Goal: Task Accomplishment & Management: Manage account settings

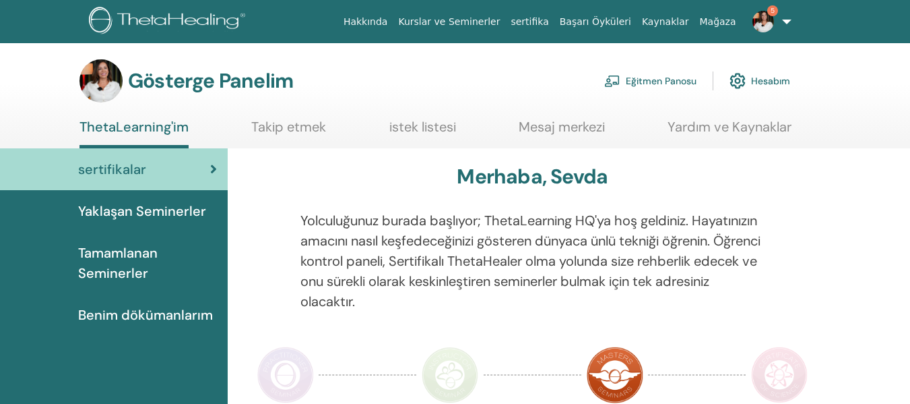
click at [649, 79] on font "Eğitmen Panosu" at bounding box center [661, 81] width 71 height 12
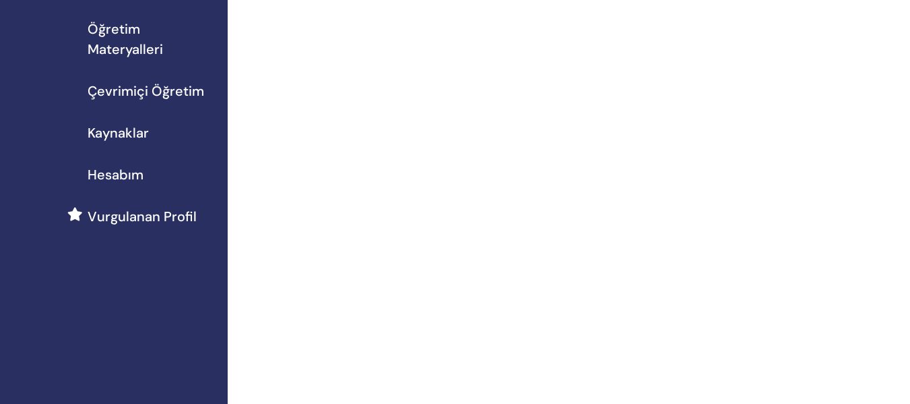
scroll to position [269, 0]
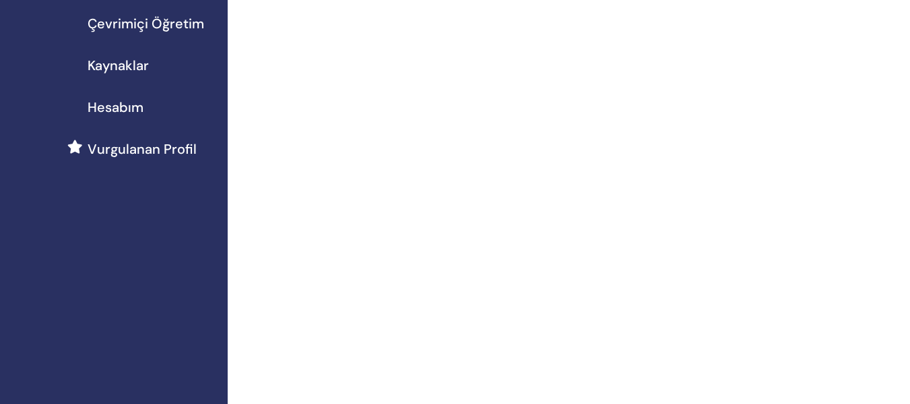
click at [143, 152] on span "Vurgulanan Profil" at bounding box center [142, 149] width 109 height 20
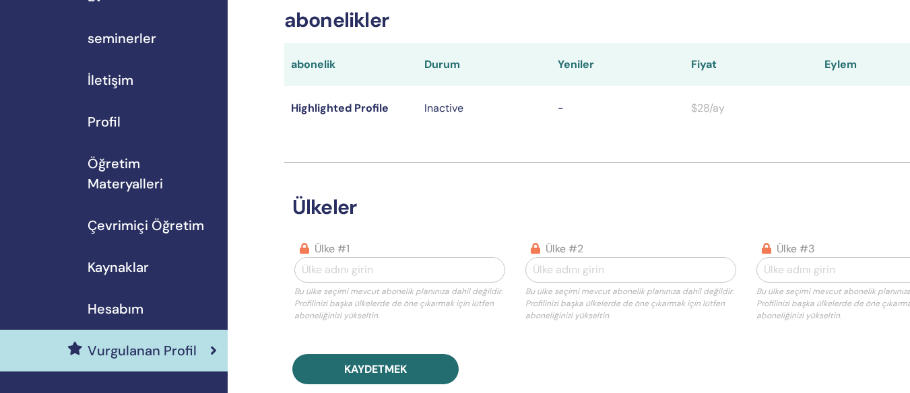
scroll to position [135, 0]
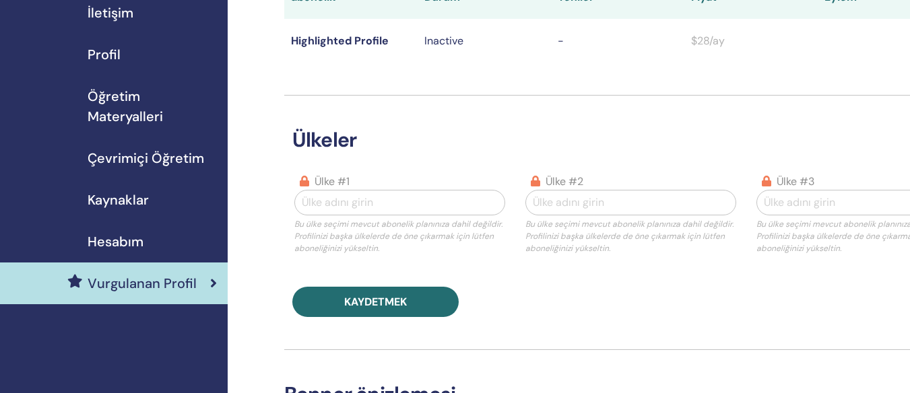
click at [155, 241] on div "Hesabım" at bounding box center [114, 242] width 206 height 20
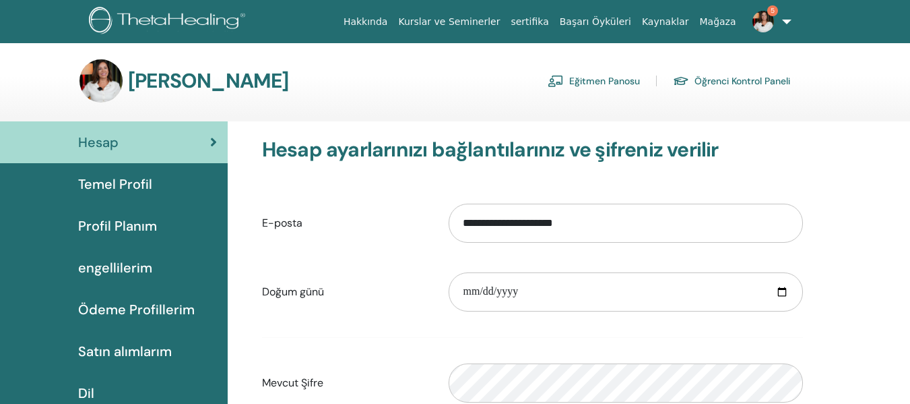
click at [786, 28] on link "5" at bounding box center [769, 21] width 55 height 43
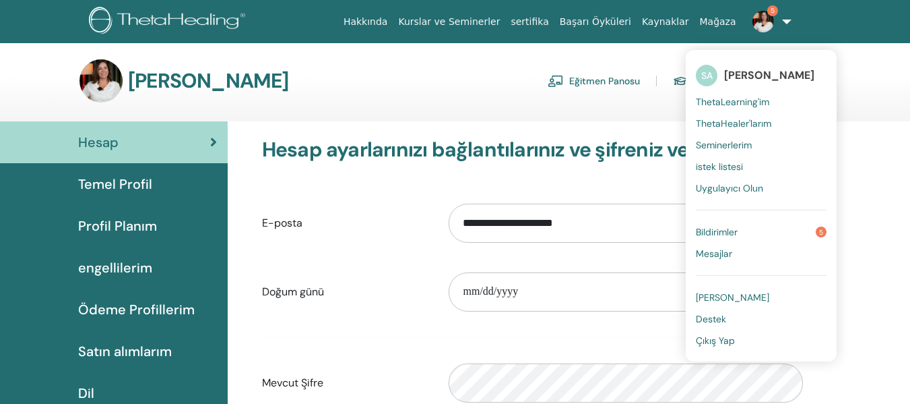
click at [852, 75] on div "Teta Hesabım Eğitmen Panosu Öğrenci Kontrol Paneli" at bounding box center [478, 80] width 863 height 43
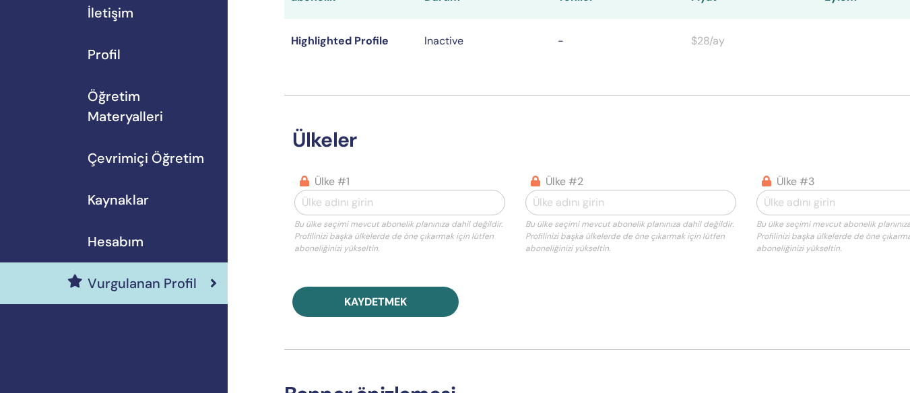
scroll to position [202, 0]
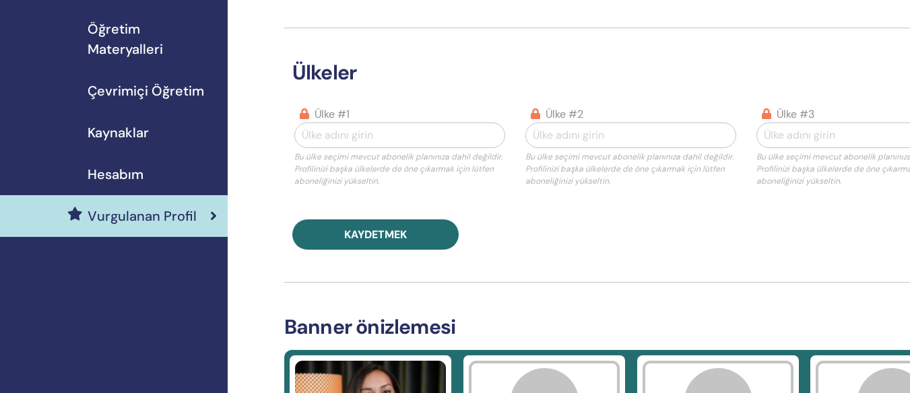
click at [151, 181] on div "Hesabım" at bounding box center [114, 174] width 206 height 20
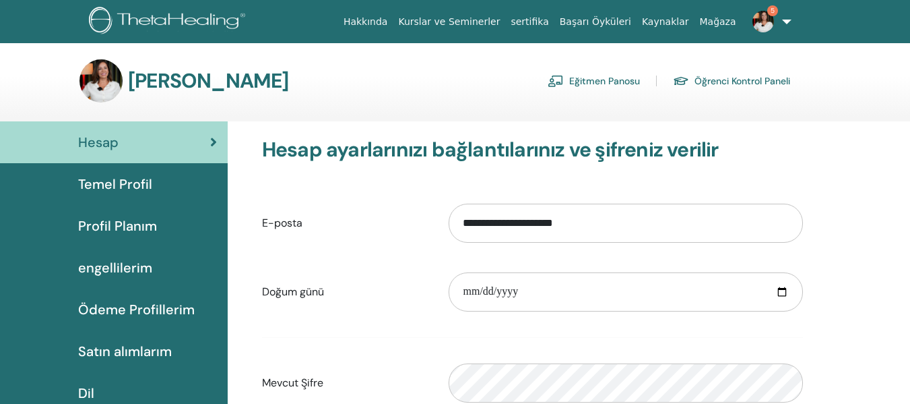
click at [129, 185] on font "Temel Profil" at bounding box center [115, 184] width 74 height 18
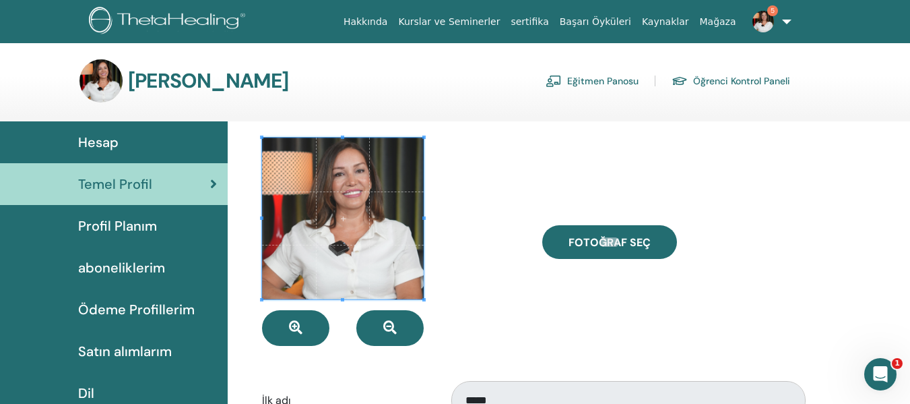
click at [152, 136] on div "Hesap" at bounding box center [114, 142] width 206 height 20
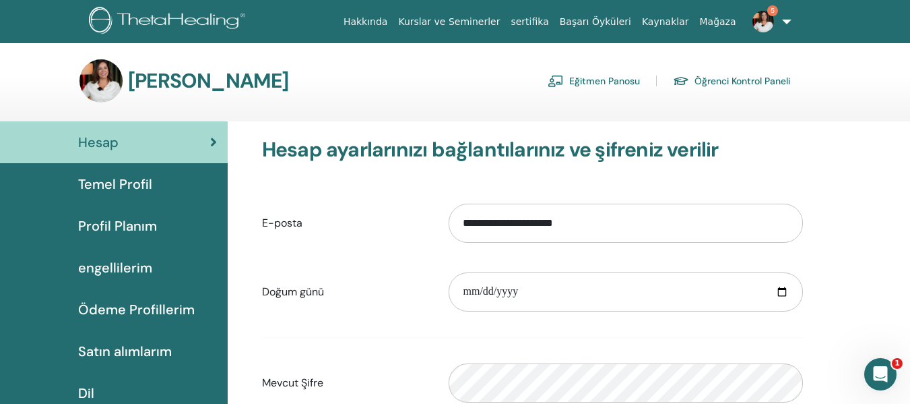
click at [548, 24] on font "sertifika" at bounding box center [530, 21] width 38 height 11
click at [127, 349] on font "Satın alımlarım" at bounding box center [125, 351] width 94 height 18
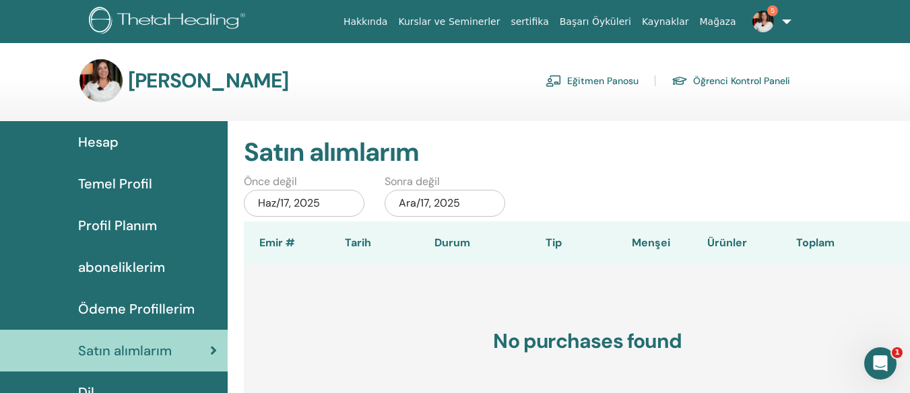
click at [135, 181] on span "Temel Profil" at bounding box center [115, 184] width 74 height 20
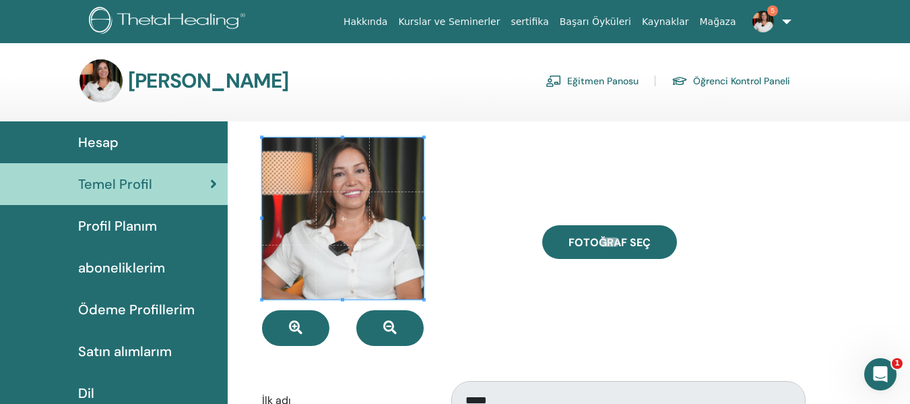
click at [99, 76] on img at bounding box center [100, 80] width 43 height 43
click at [602, 25] on link "Başarı Öyküleri" at bounding box center [595, 21] width 82 height 25
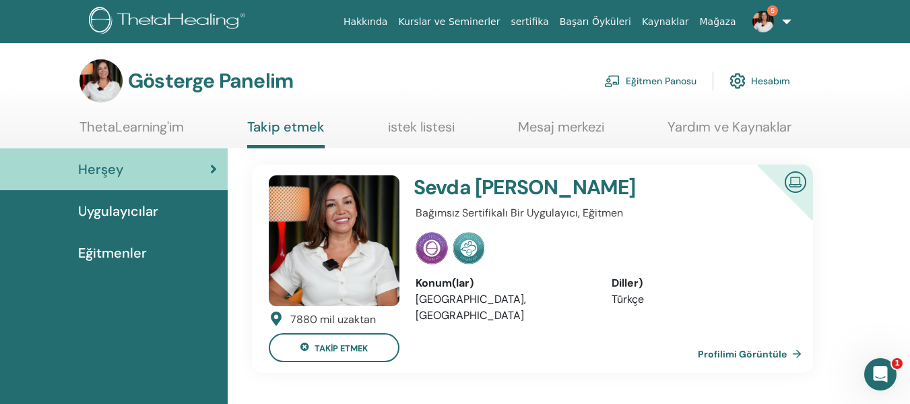
click at [730, 354] on font "Profilimi Görüntüle" at bounding box center [742, 354] width 89 height 12
click at [149, 212] on font "Uygulayıcılar" at bounding box center [118, 211] width 80 height 18
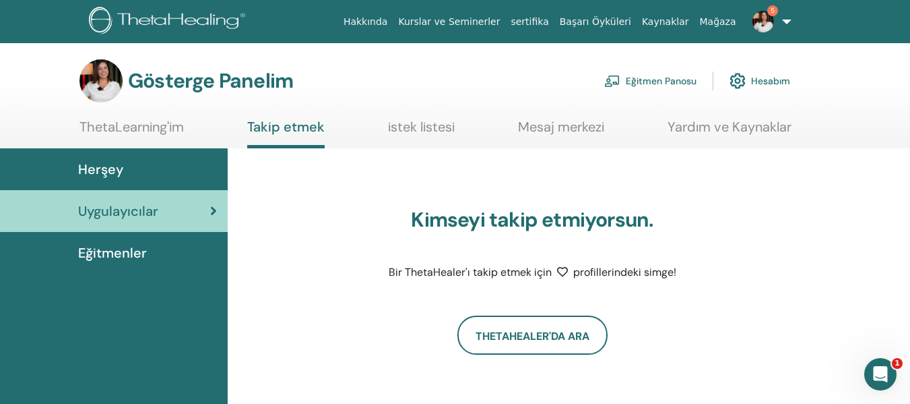
click at [763, 82] on font "Hesabım" at bounding box center [770, 81] width 39 height 12
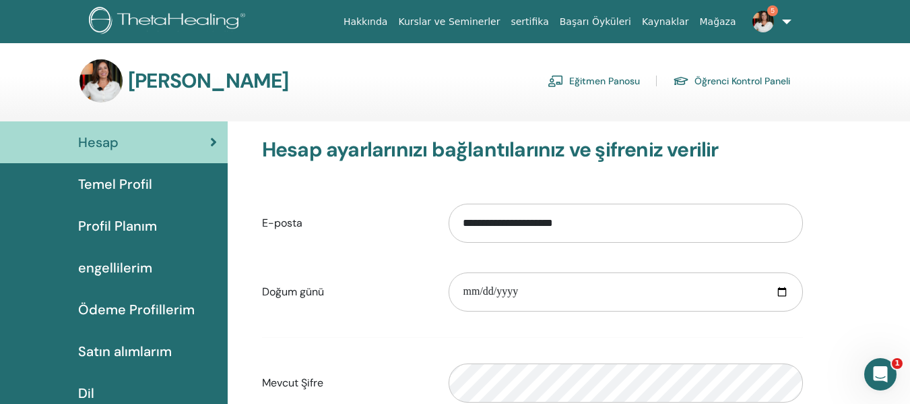
click at [128, 187] on font "Temel Profil" at bounding box center [115, 184] width 74 height 18
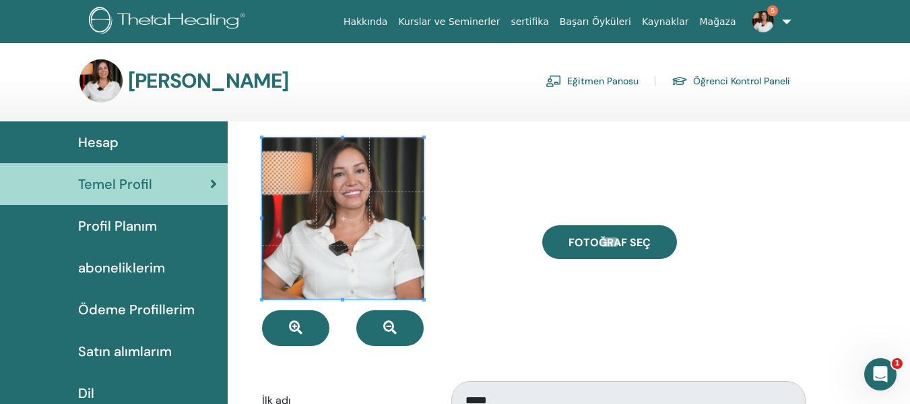
click at [125, 243] on link "Profil Planım" at bounding box center [114, 226] width 228 height 42
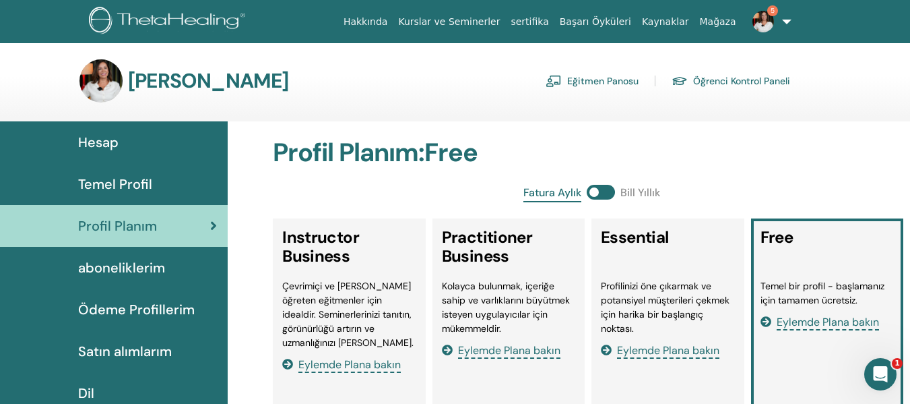
drag, startPoint x: 728, startPoint y: 177, endPoint x: 707, endPoint y: 171, distance: 21.6
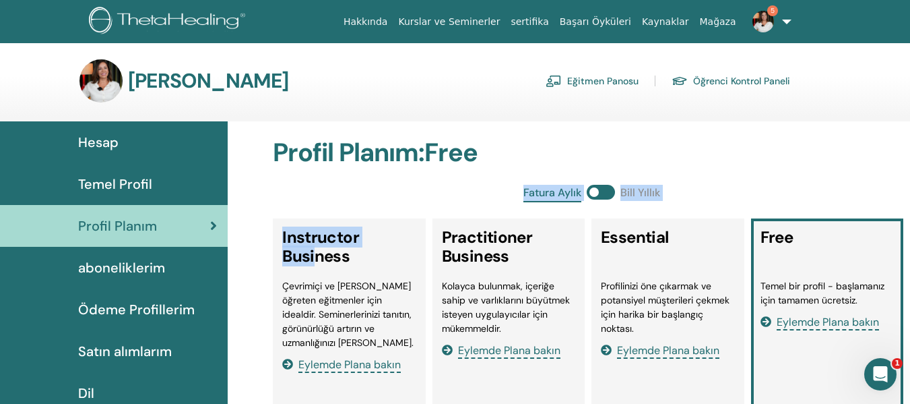
drag, startPoint x: 314, startPoint y: 251, endPoint x: 338, endPoint y: 192, distance: 63.2
click at [353, 189] on div "Fatura Aylık Bill Yıllık" at bounding box center [591, 194] width 637 height 18
click at [110, 269] on span "aboneliklerim" at bounding box center [121, 267] width 87 height 20
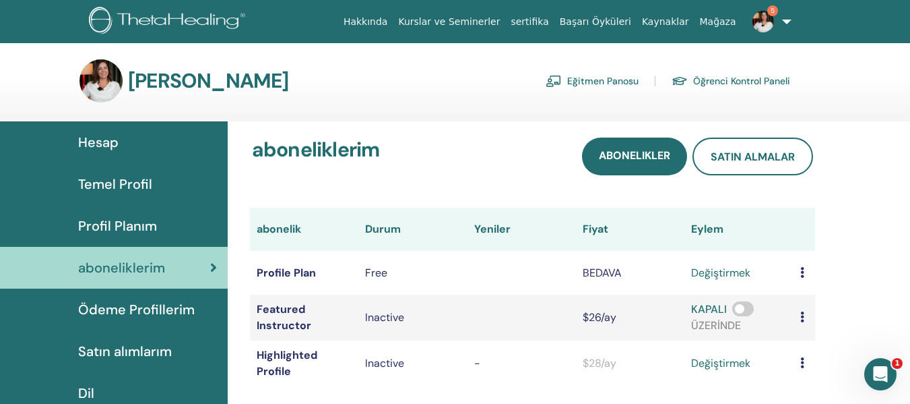
click at [136, 222] on span "Profil Planım" at bounding box center [117, 226] width 79 height 20
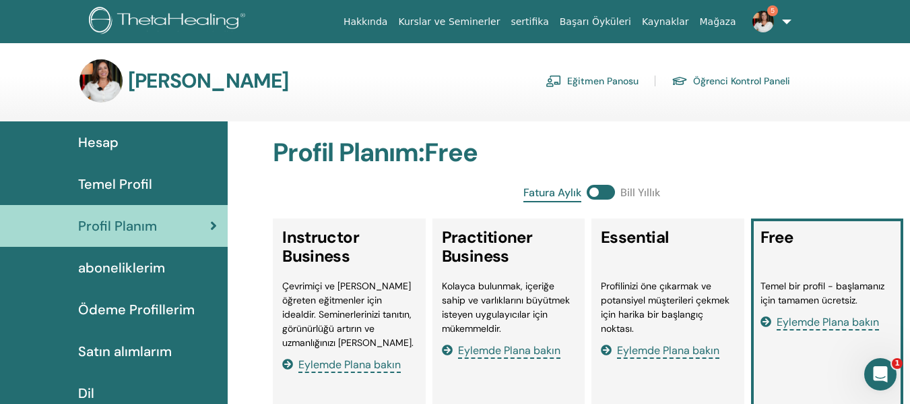
click at [133, 186] on span "Temel Profil" at bounding box center [115, 184] width 74 height 20
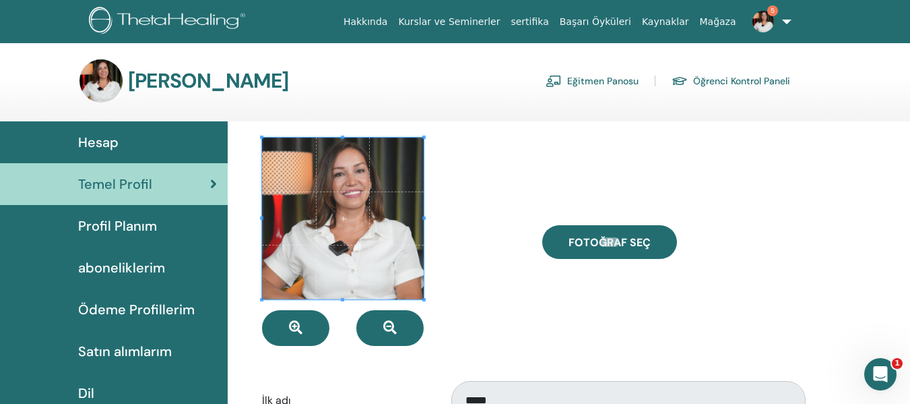
click at [141, 140] on div "Hesap" at bounding box center [114, 142] width 206 height 20
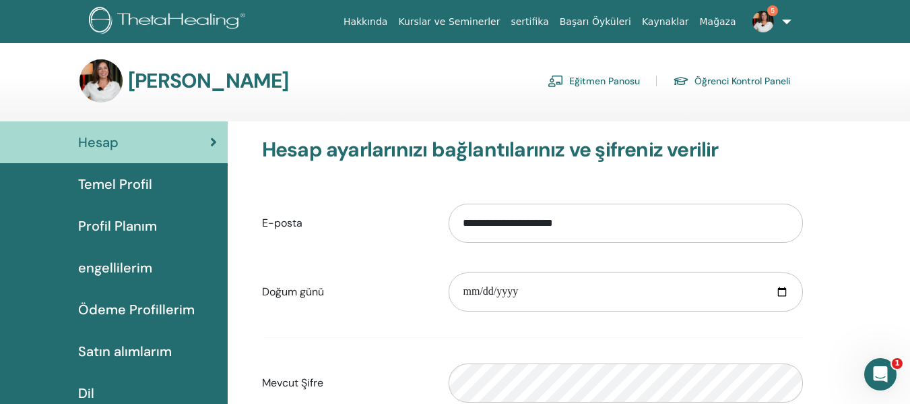
click at [621, 82] on font "Eğitmen Panosu" at bounding box center [604, 81] width 71 height 12
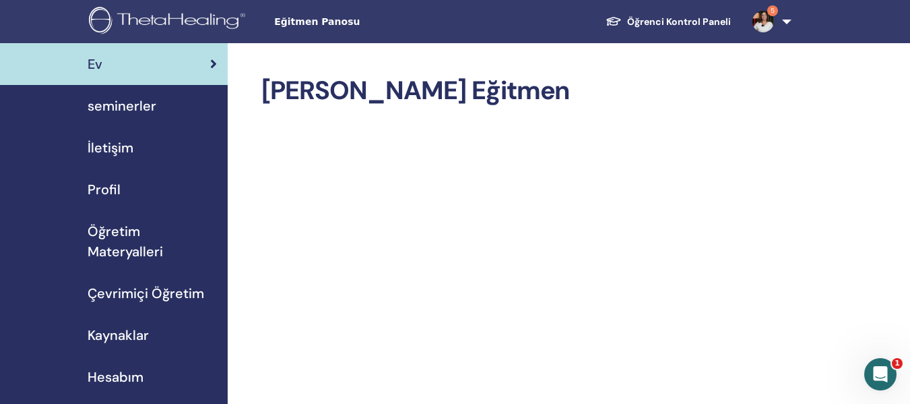
click at [94, 183] on span "Profil" at bounding box center [104, 189] width 33 height 20
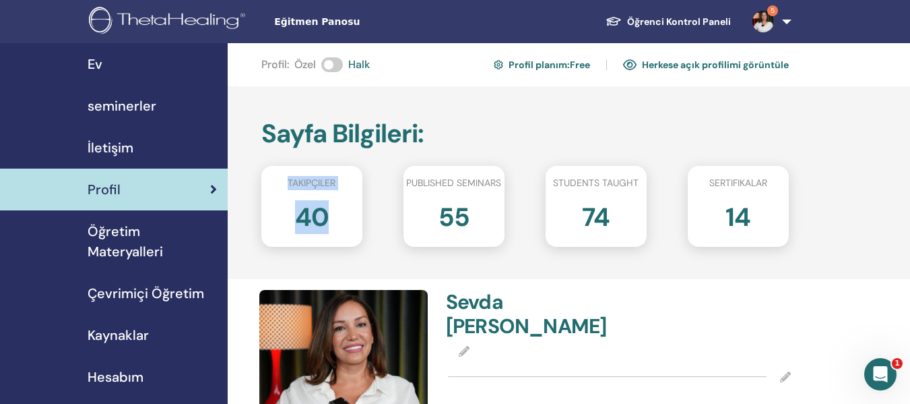
drag, startPoint x: 285, startPoint y: 177, endPoint x: 350, endPoint y: 231, distance: 84.2
click at [350, 231] on div "Takipçiler 40" at bounding box center [311, 206] width 101 height 81
click at [587, 111] on div "Sayfa Bilgileri : Takipçiler 40 Published seminars 55 Students taught 74 sertif…" at bounding box center [569, 182] width 682 height 193
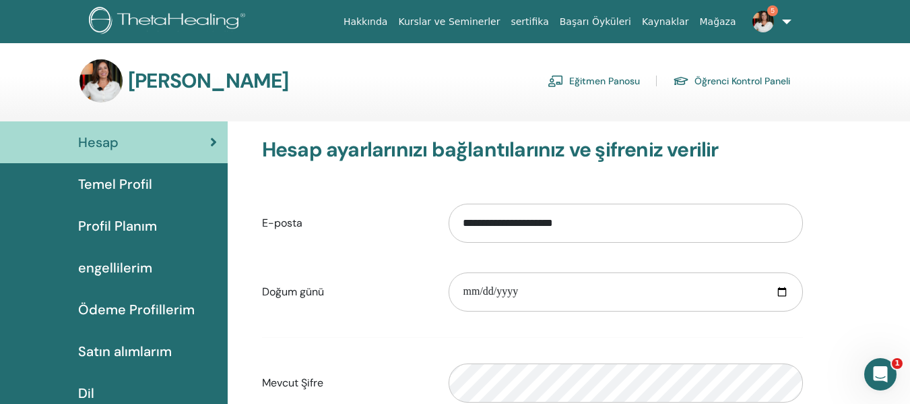
click at [191, 142] on div "Hesap" at bounding box center [114, 142] width 206 height 20
click at [119, 181] on font "Temel Profil" at bounding box center [115, 184] width 74 height 18
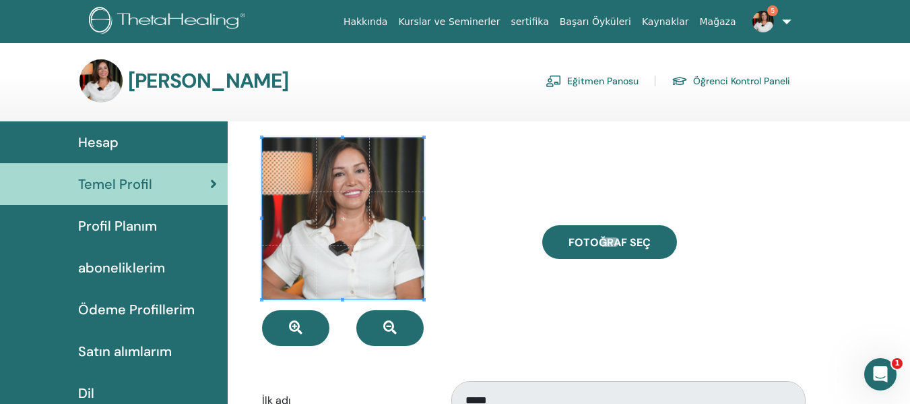
click at [129, 141] on div "Hesap" at bounding box center [114, 142] width 206 height 20
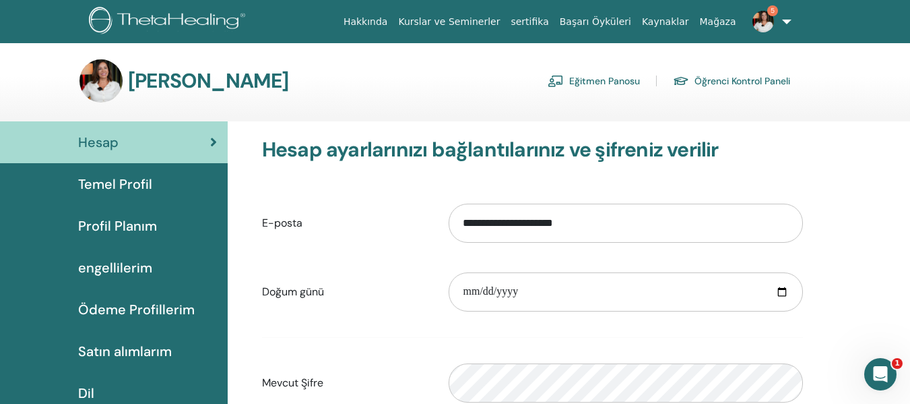
click at [788, 26] on link "5" at bounding box center [769, 21] width 55 height 43
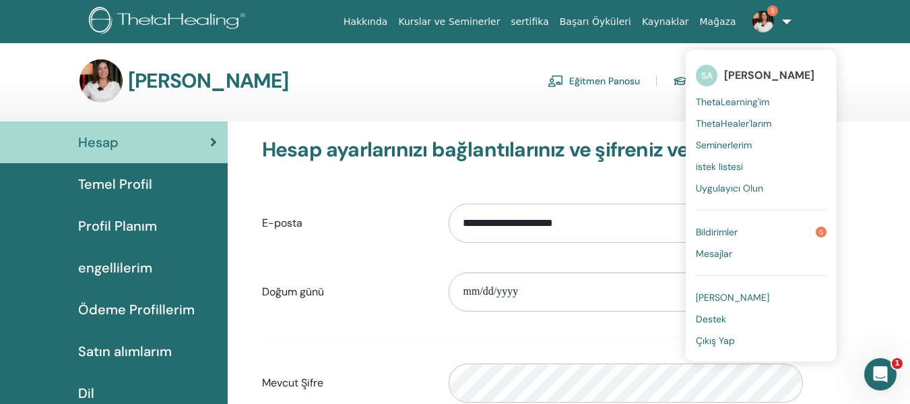
click at [741, 102] on font "ThetaLearning'im" at bounding box center [732, 102] width 73 height 12
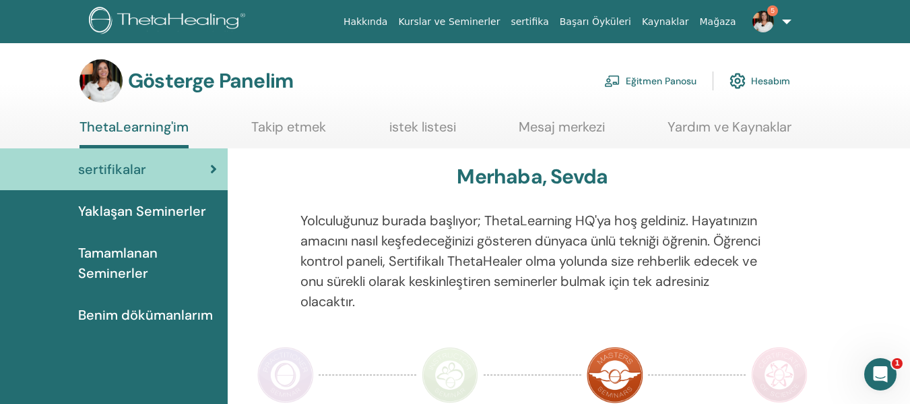
click at [773, 84] on font "Hesabım" at bounding box center [770, 81] width 39 height 12
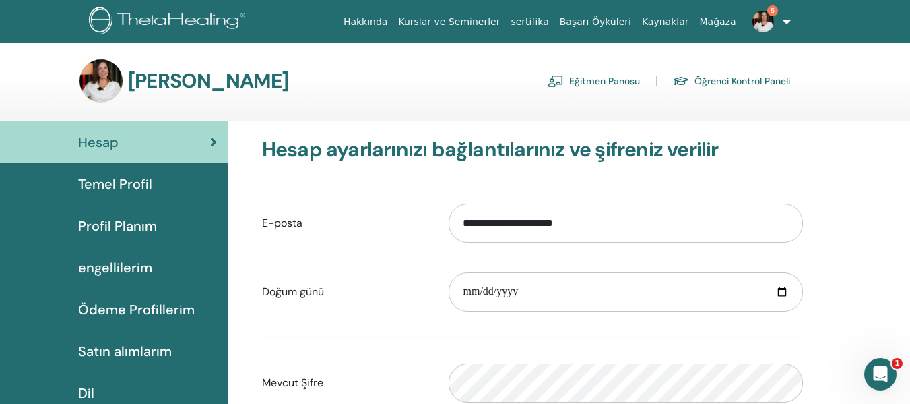
click at [604, 79] on font "Eğitmen Panosu" at bounding box center [604, 81] width 71 height 12
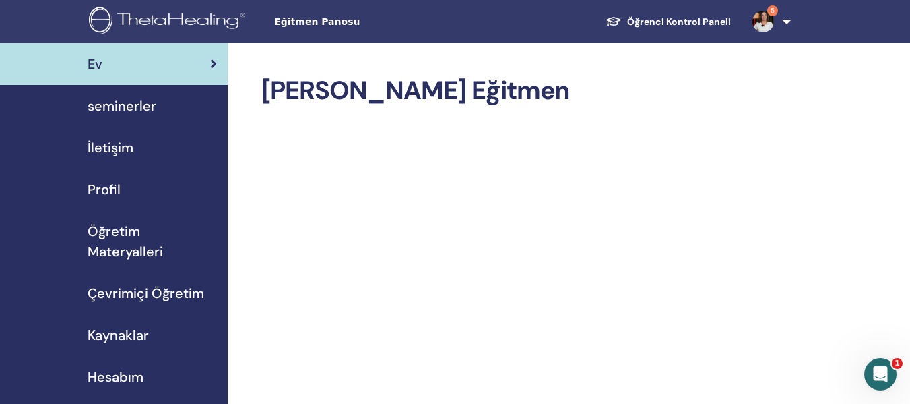
click at [147, 193] on div "Profil" at bounding box center [114, 189] width 206 height 20
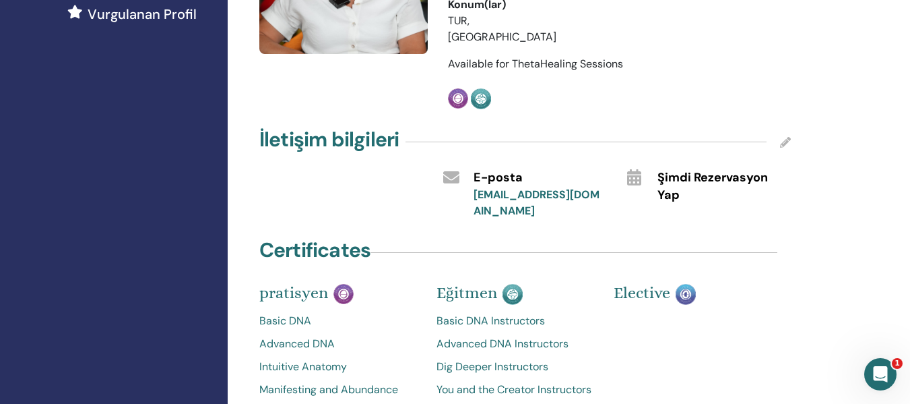
scroll to position [472, 0]
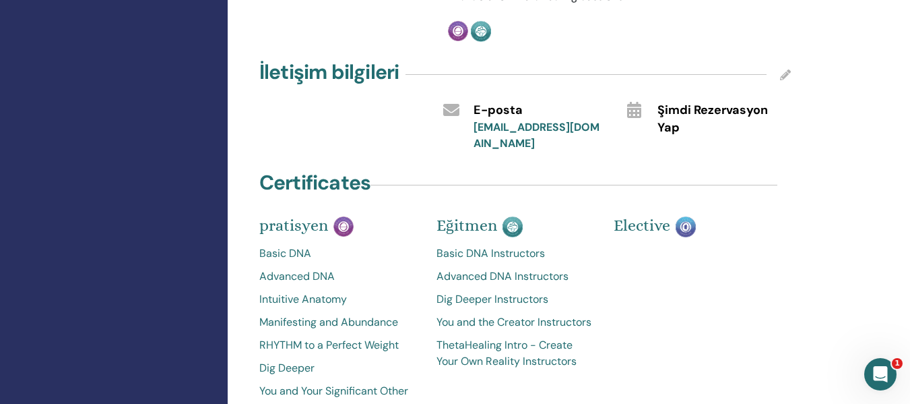
click at [490, 245] on link "Basic DNA Instructors" at bounding box center [515, 253] width 157 height 16
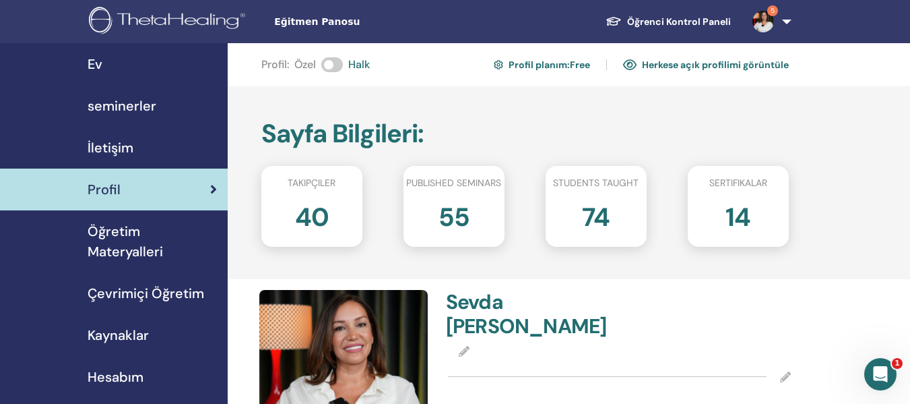
click at [151, 110] on span "seminerler" at bounding box center [122, 106] width 69 height 20
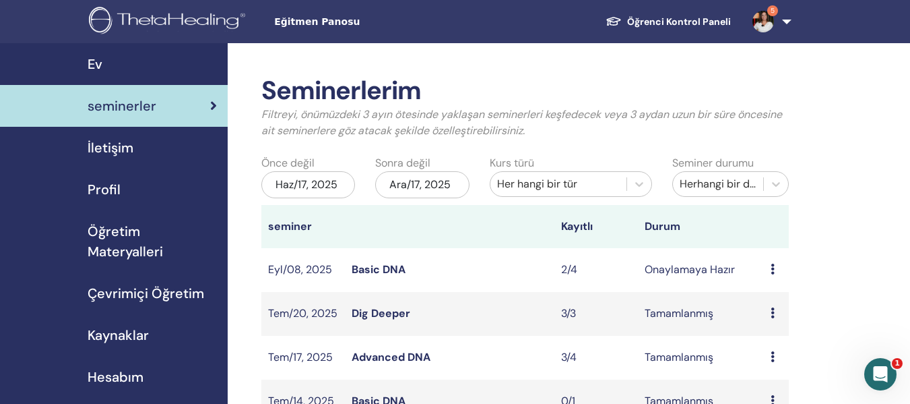
click at [99, 65] on span "Ev" at bounding box center [95, 64] width 15 height 20
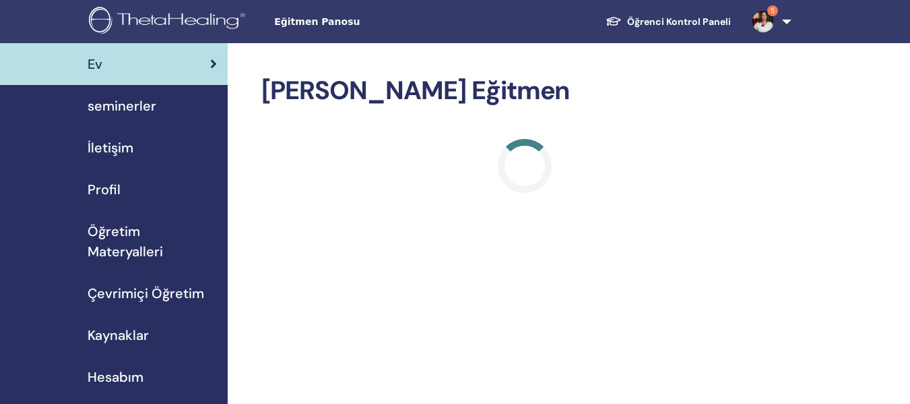
click at [131, 183] on div "Profil" at bounding box center [114, 189] width 206 height 20
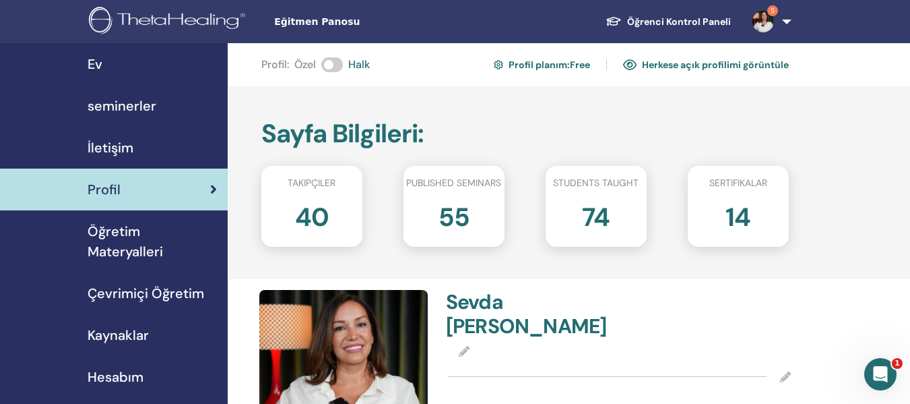
click at [129, 371] on span "Hesabım" at bounding box center [116, 376] width 56 height 20
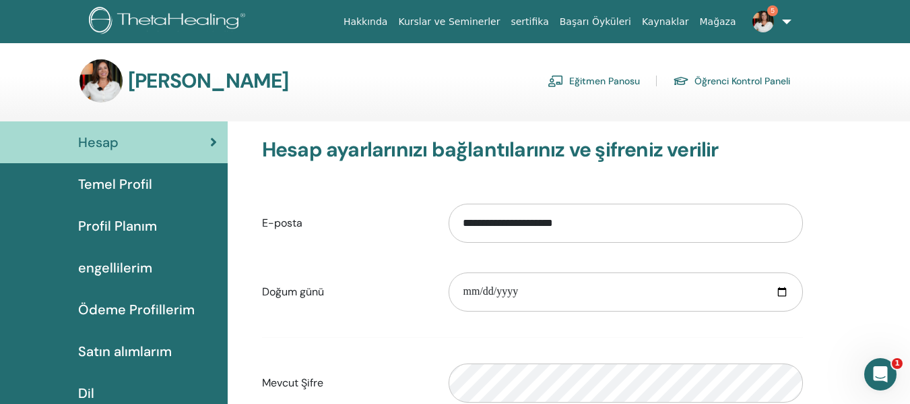
click at [117, 228] on font "Profil Planım" at bounding box center [117, 226] width 79 height 18
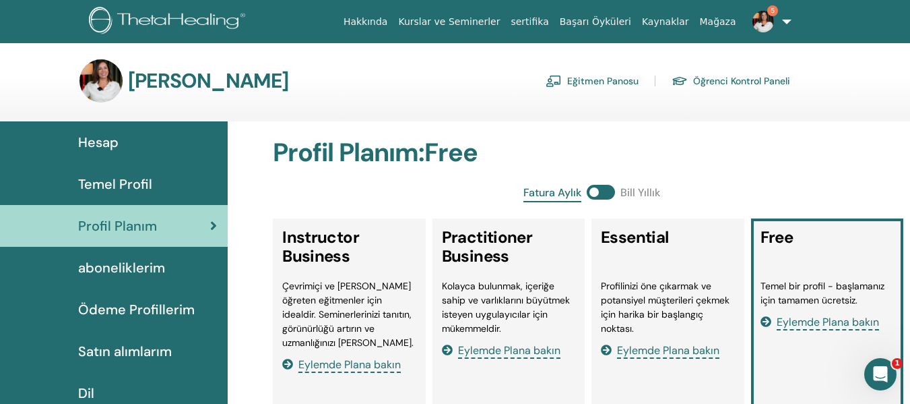
click at [145, 319] on link "Ödeme Profillerim" at bounding box center [114, 309] width 228 height 42
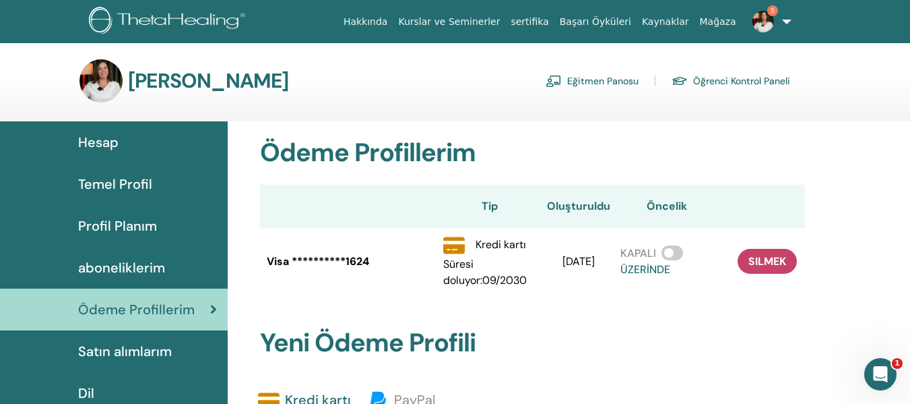
click at [94, 186] on span "Temel Profil" at bounding box center [115, 184] width 74 height 20
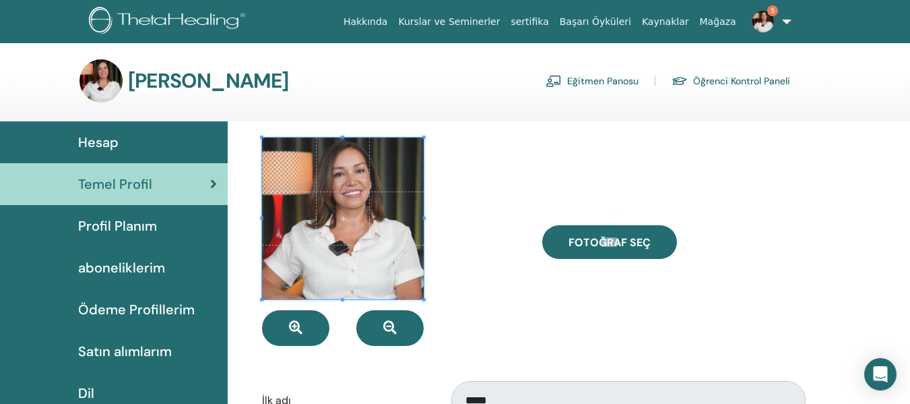
click at [93, 222] on span "Profil Planım" at bounding box center [117, 226] width 79 height 20
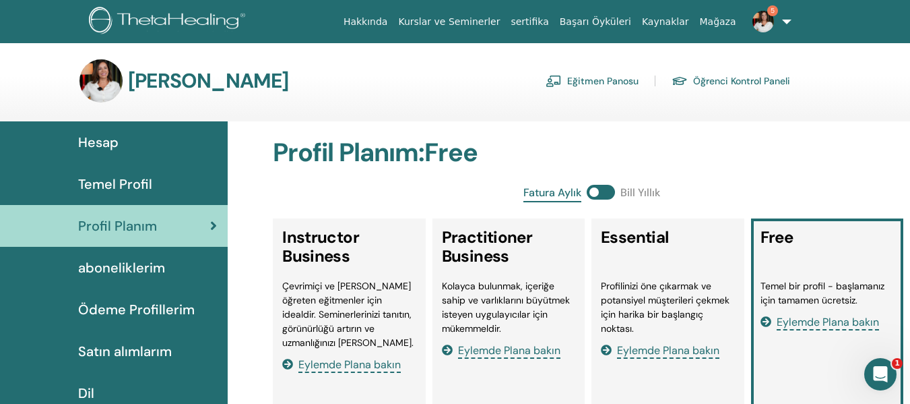
click at [554, 24] on link "sertifika" at bounding box center [529, 21] width 49 height 25
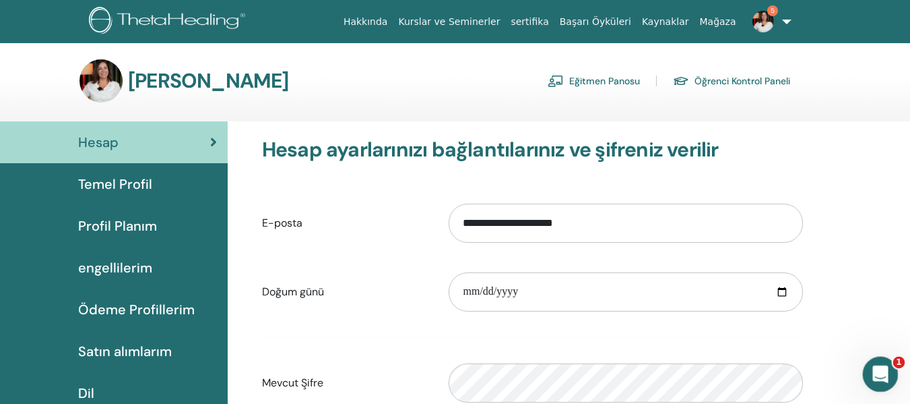
click at [889, 375] on div "Intercom Messenger uygulamasını aç" at bounding box center [878, 372] width 44 height 44
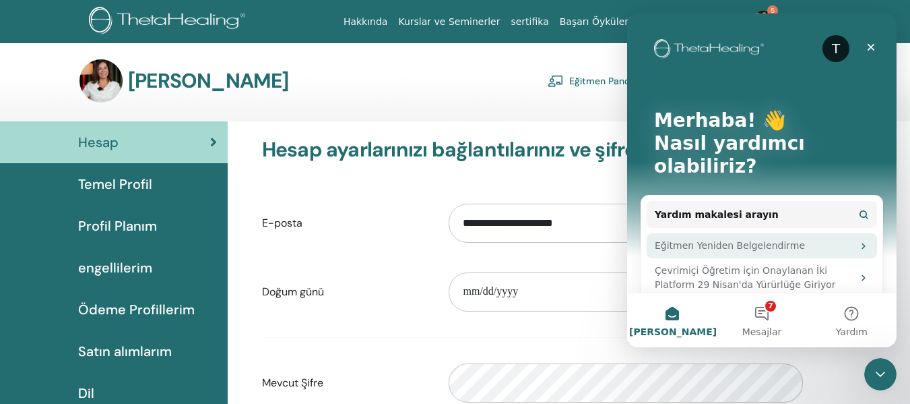
click at [778, 238] on div "Eğitmen Yeniden Belgelendirme" at bounding box center [754, 245] width 198 height 14
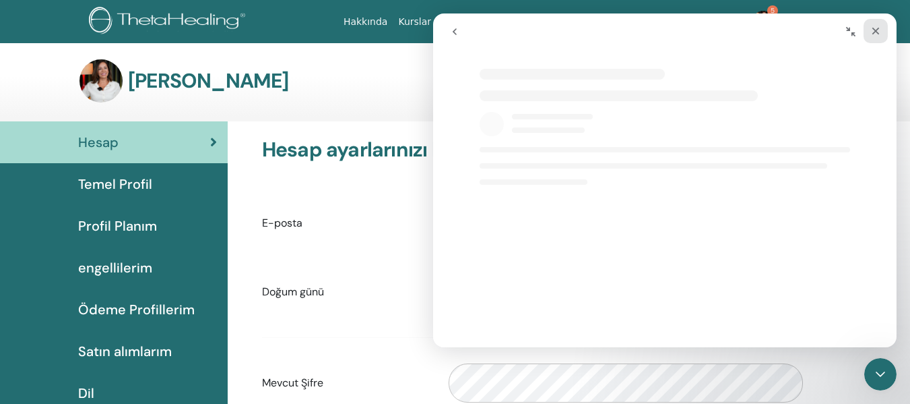
click at [874, 30] on icon "Kapat" at bounding box center [875, 31] width 7 height 7
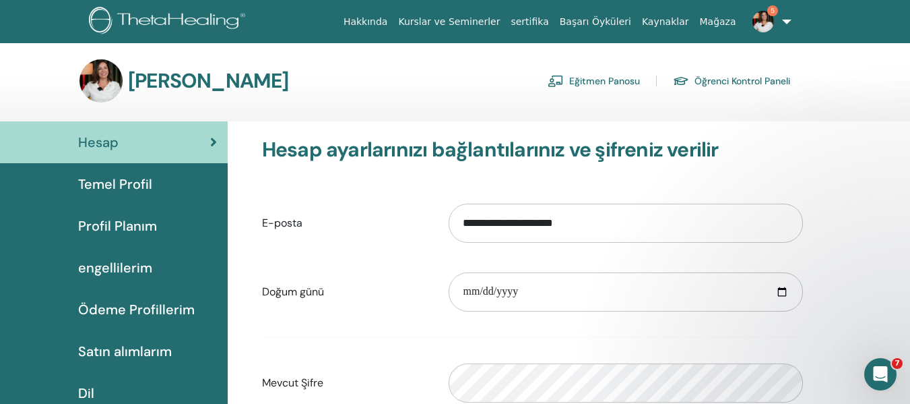
select select "**"
click at [144, 181] on font "Temel Profil" at bounding box center [115, 184] width 74 height 18
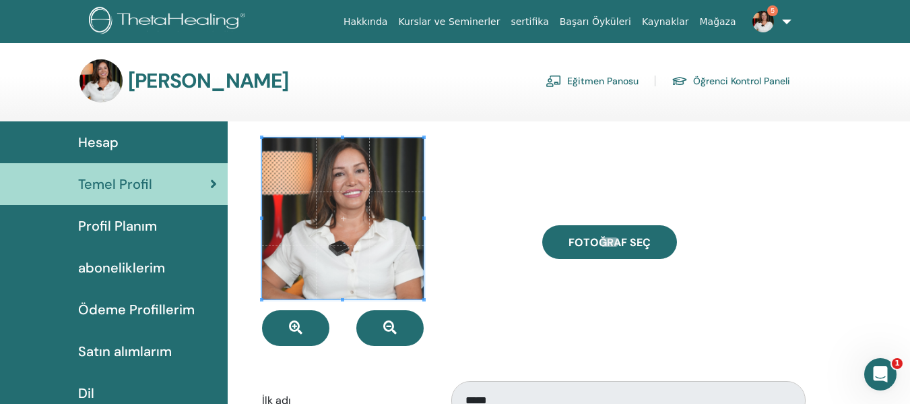
click at [591, 80] on link "Eğitmen Panosu" at bounding box center [592, 81] width 93 height 22
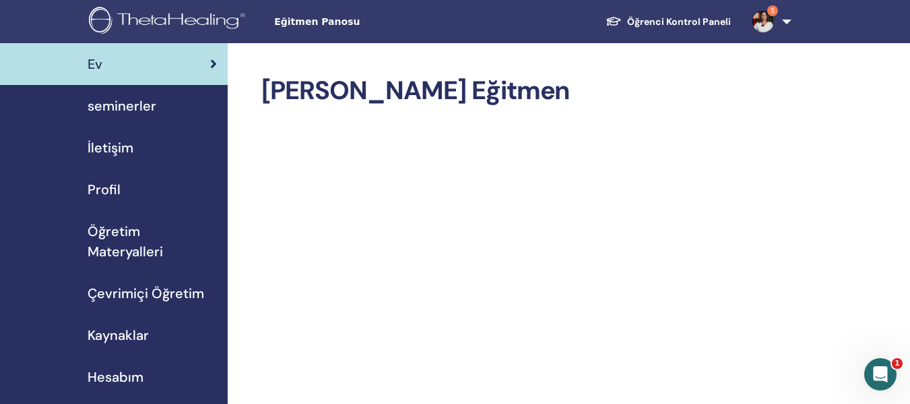
click at [108, 248] on span "Öğretim Materyalleri" at bounding box center [152, 241] width 129 height 40
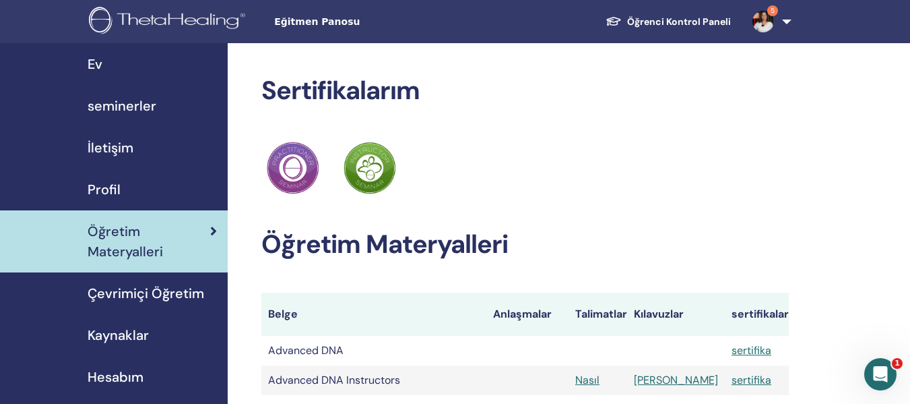
scroll to position [67, 0]
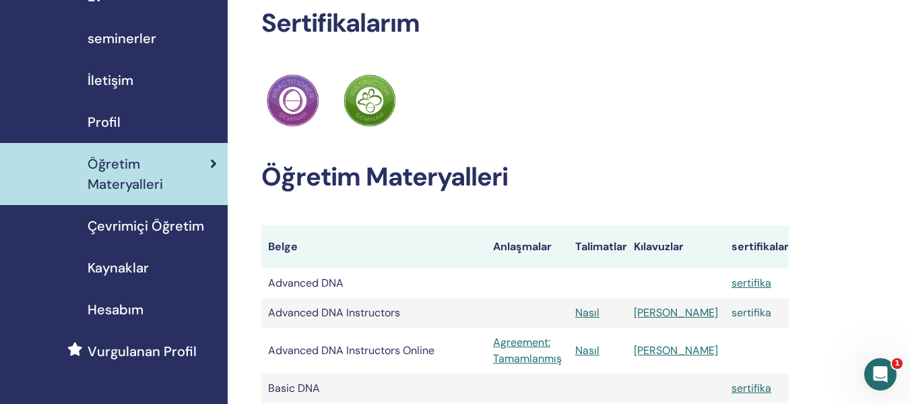
click at [765, 312] on link "sertifika" at bounding box center [752, 312] width 40 height 14
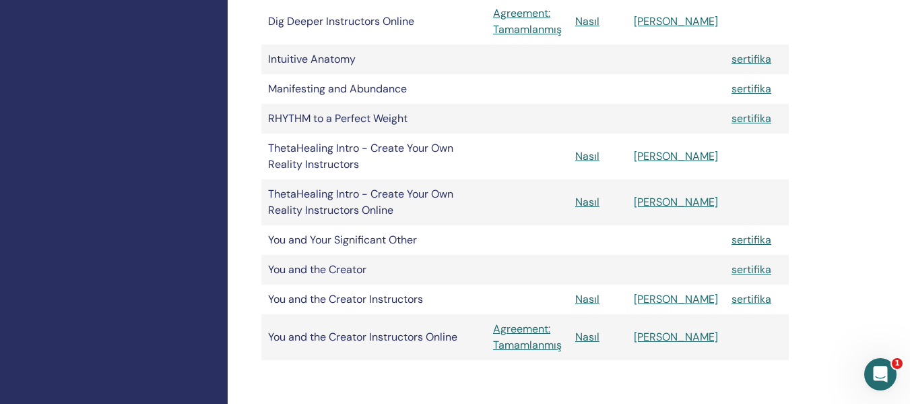
scroll to position [674, 0]
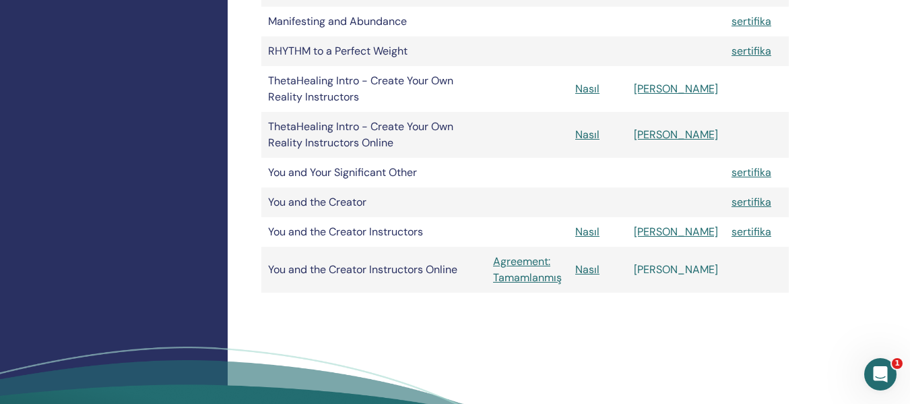
click at [690, 271] on link "[PERSON_NAME]" at bounding box center [676, 269] width 84 height 14
